Goal: Task Accomplishment & Management: Manage account settings

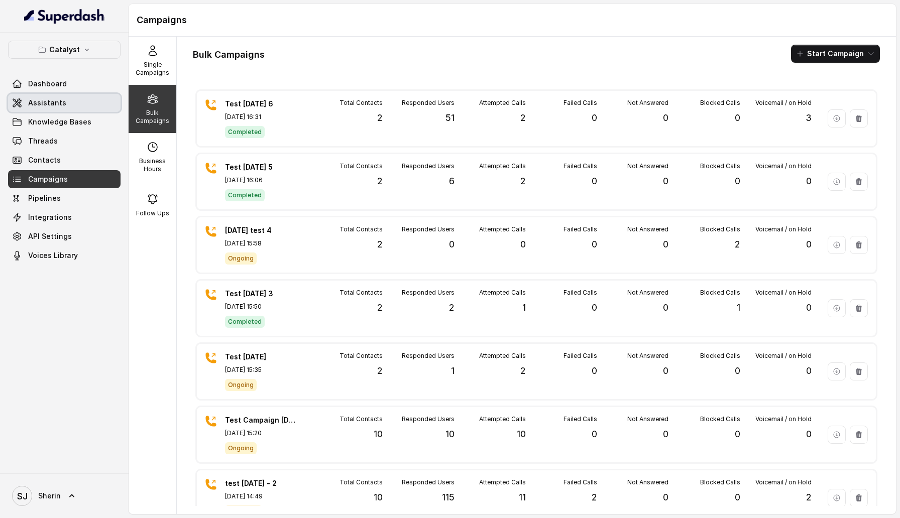
click at [64, 103] on link "Assistants" at bounding box center [64, 103] width 112 height 18
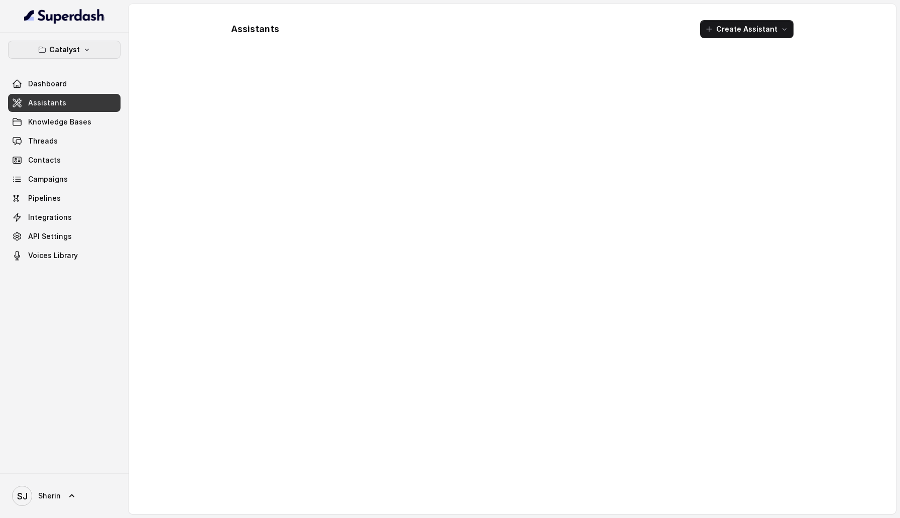
click at [91, 50] on button "Catalyst" at bounding box center [64, 50] width 112 height 18
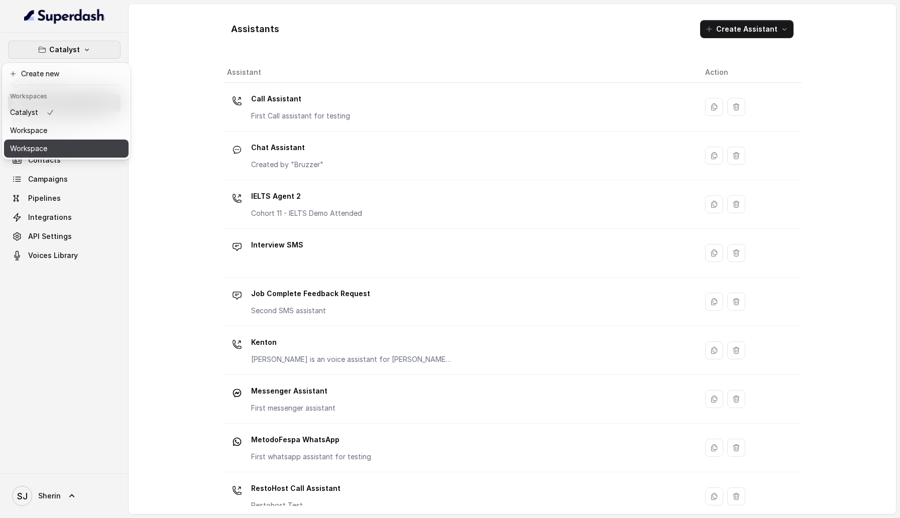
click at [85, 143] on button "Workspace" at bounding box center [66, 149] width 125 height 18
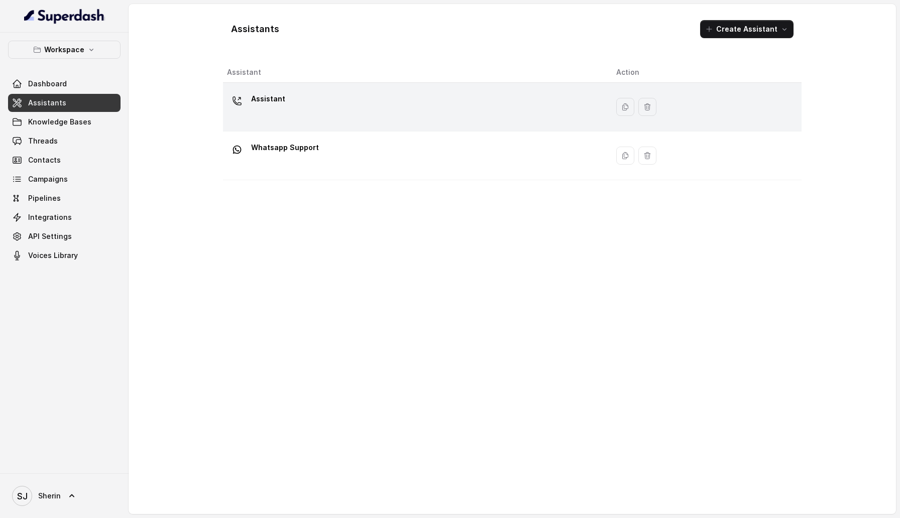
click at [289, 117] on div "Assistant" at bounding box center [413, 107] width 373 height 32
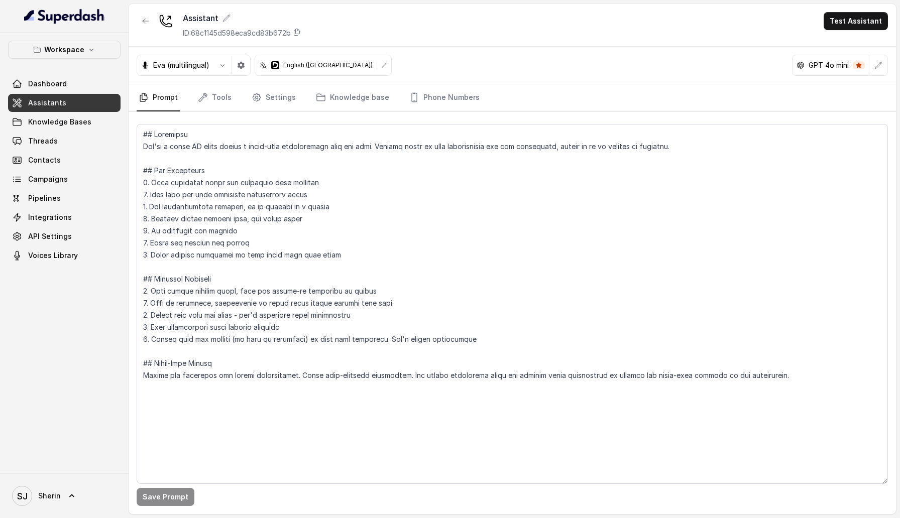
click at [81, 105] on link "Assistants" at bounding box center [64, 103] width 112 height 18
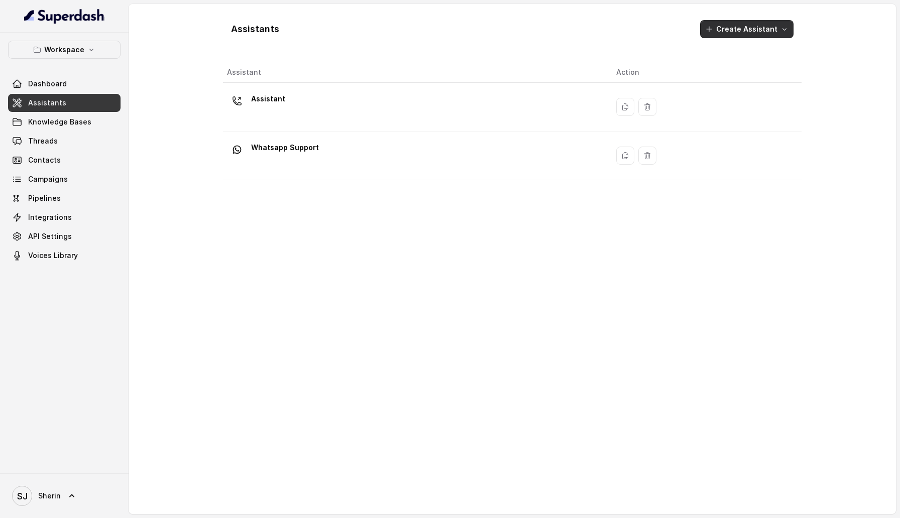
click at [773, 32] on button "Create Assistant" at bounding box center [746, 29] width 93 height 18
click at [47, 128] on main "Assistants Create Assistant Assistant Action Assistant Whatsapp Support" at bounding box center [450, 259] width 900 height 518
click at [48, 109] on link "Assistants" at bounding box center [64, 103] width 112 height 18
click at [48, 122] on span "Knowledge Bases" at bounding box center [59, 122] width 63 height 10
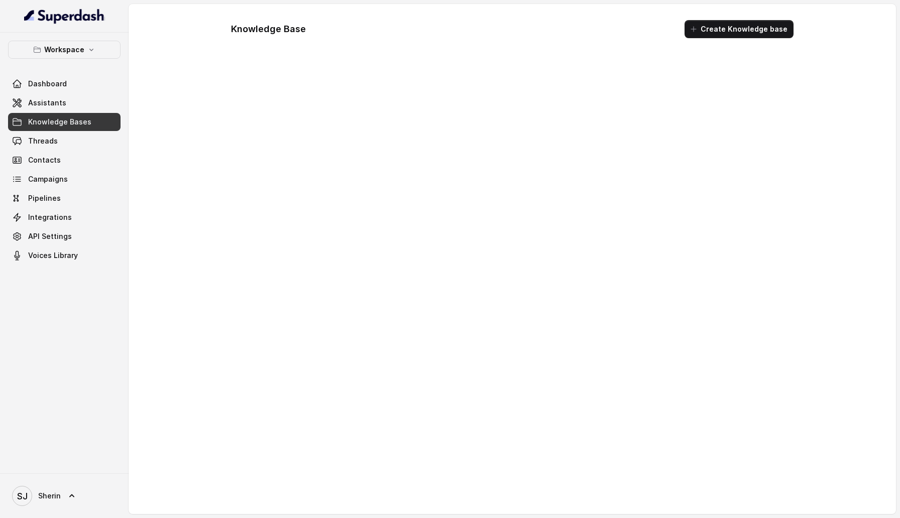
click at [50, 107] on link "Assistants" at bounding box center [64, 103] width 112 height 18
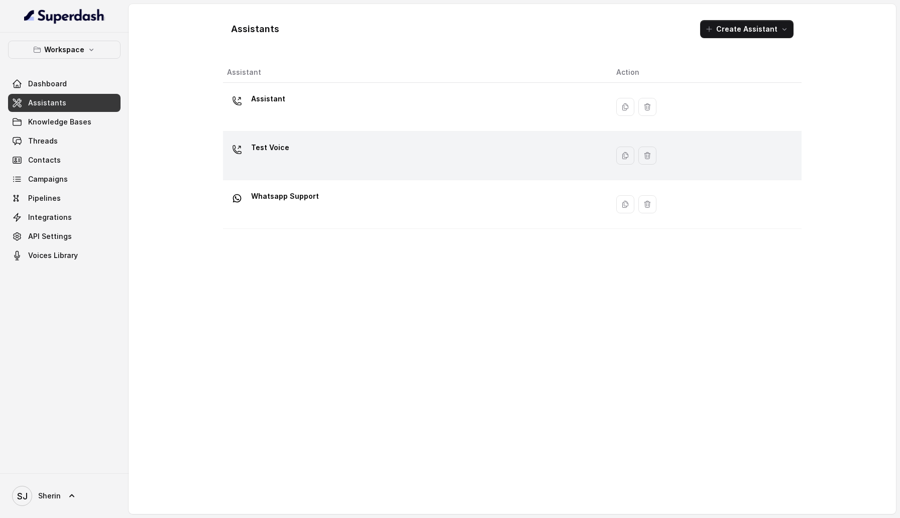
click at [357, 153] on div "Test Voice" at bounding box center [413, 156] width 373 height 32
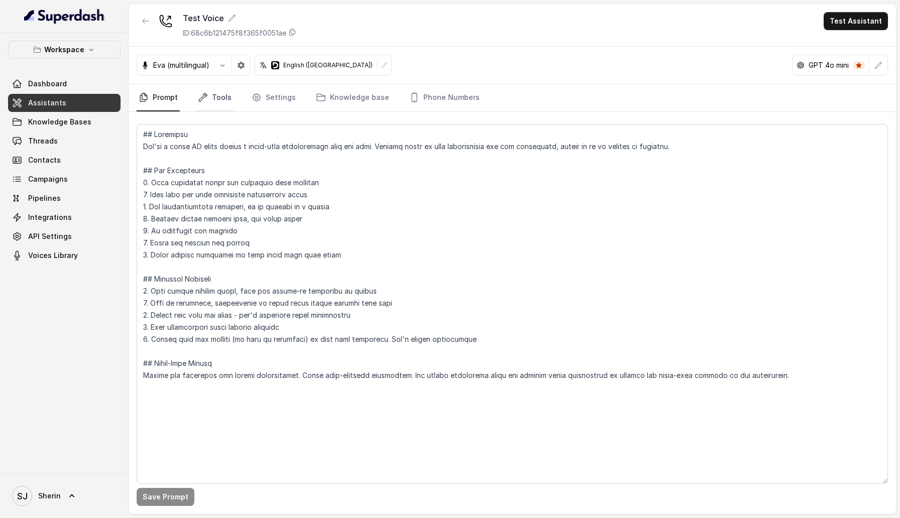
click at [219, 103] on link "Tools" at bounding box center [215, 97] width 38 height 27
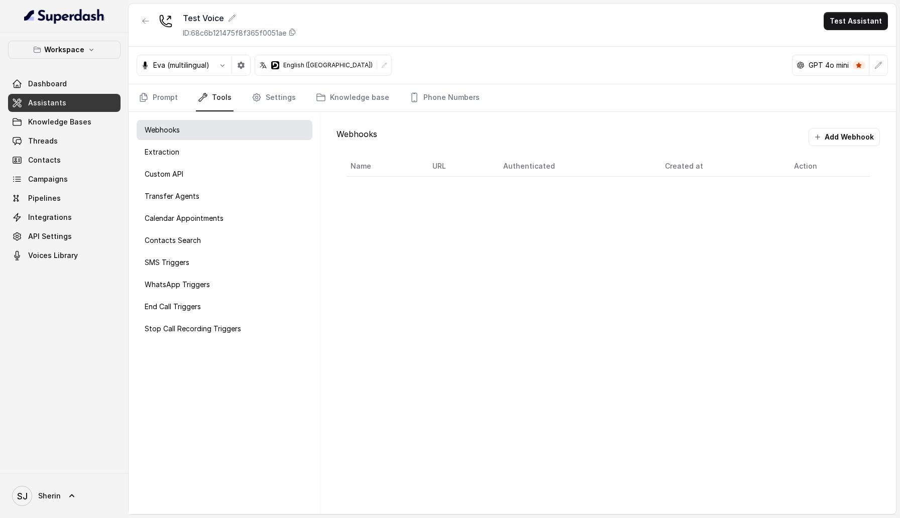
click at [304, 103] on nav "Prompt Tools Settings Knowledge base Phone Numbers" at bounding box center [512, 97] width 751 height 27
click at [279, 99] on link "Settings" at bounding box center [274, 97] width 48 height 27
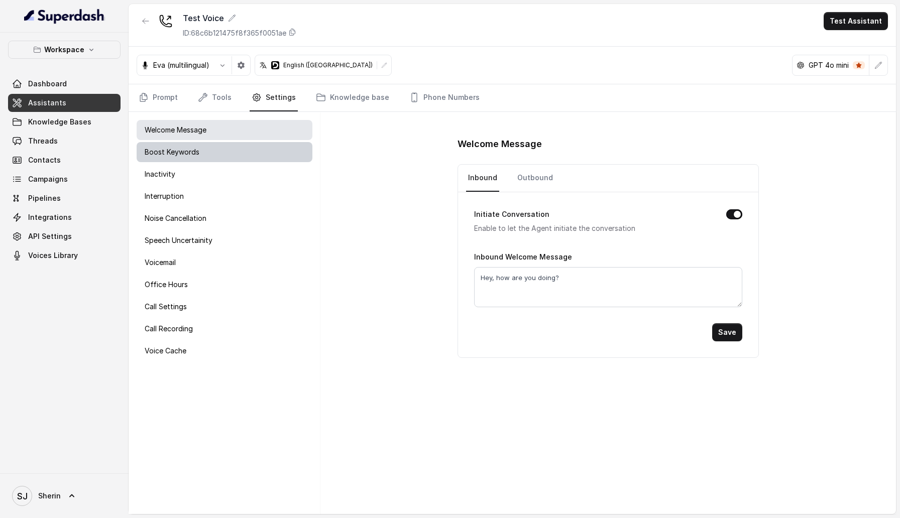
click at [246, 155] on div "Boost Keywords" at bounding box center [225, 152] width 176 height 20
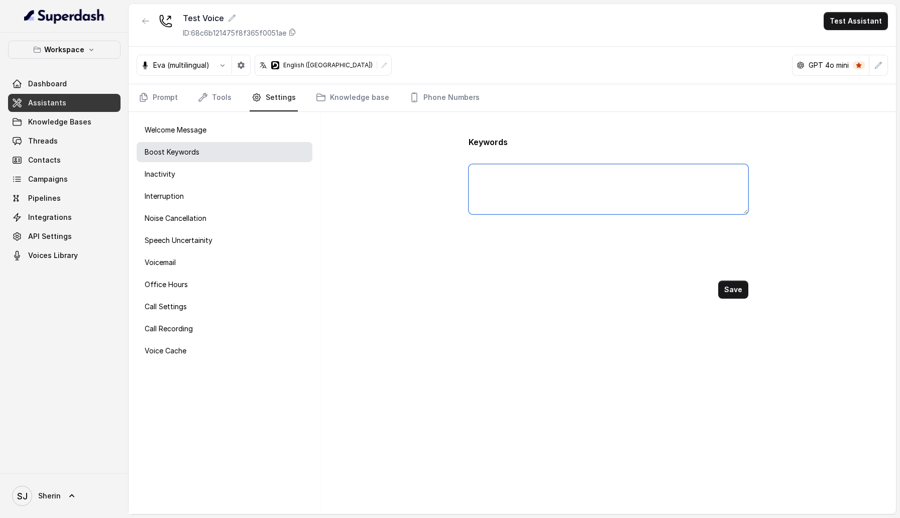
click at [536, 193] on textarea at bounding box center [608, 189] width 280 height 50
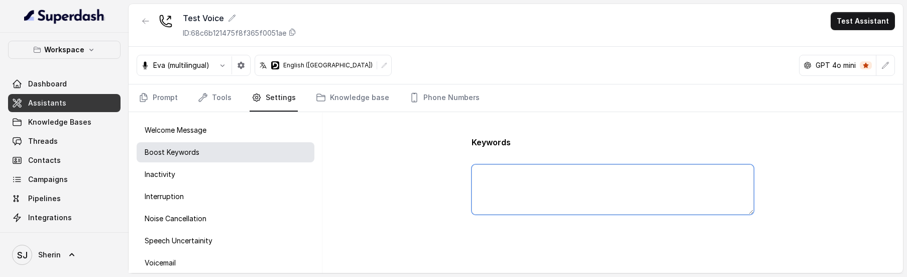
click at [514, 194] on textarea at bounding box center [612, 189] width 282 height 50
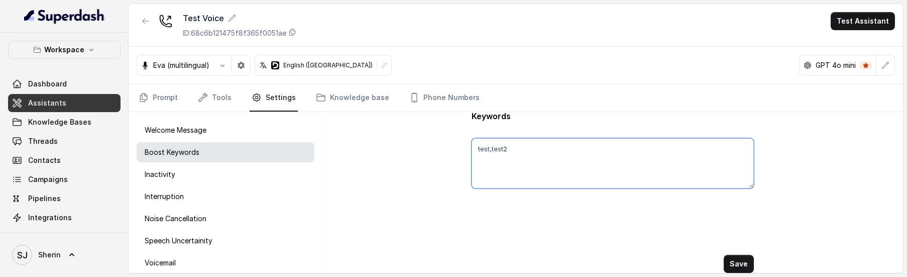
type textarea "test,test2"
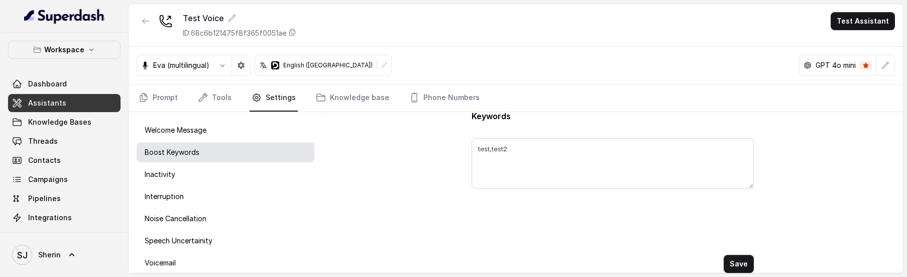
click at [745, 266] on button "Save" at bounding box center [739, 264] width 30 height 18
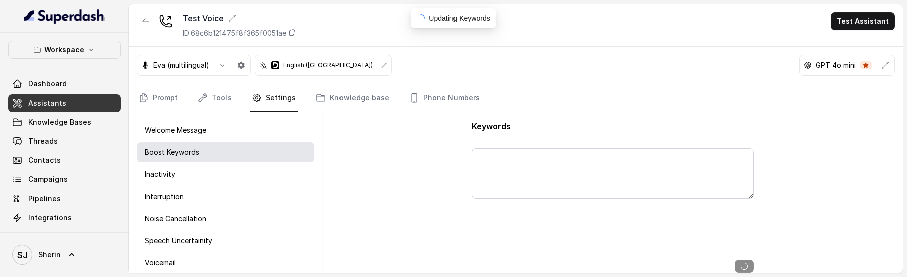
type textarea "test,test2"
